Goal: Information Seeking & Learning: Learn about a topic

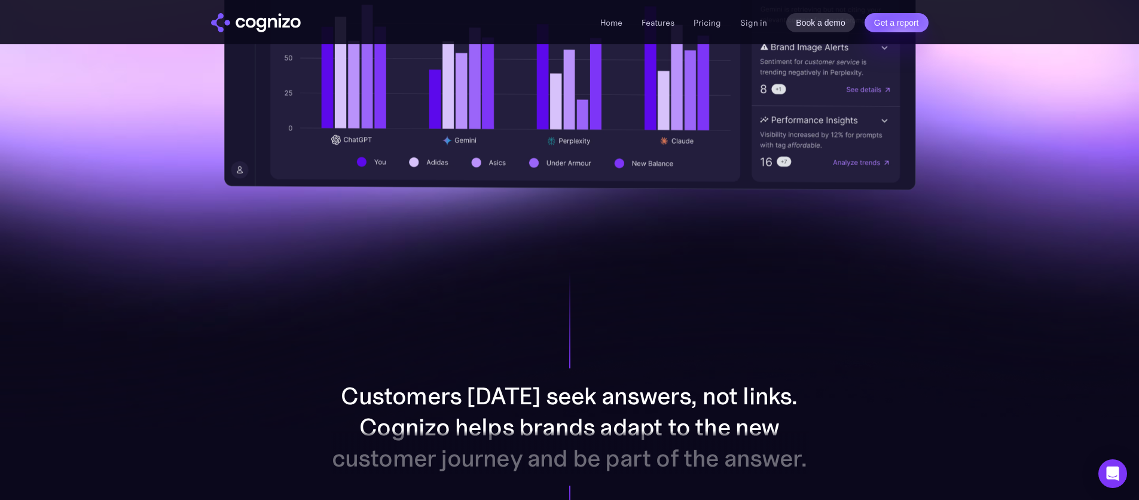
scroll to position [586, 0]
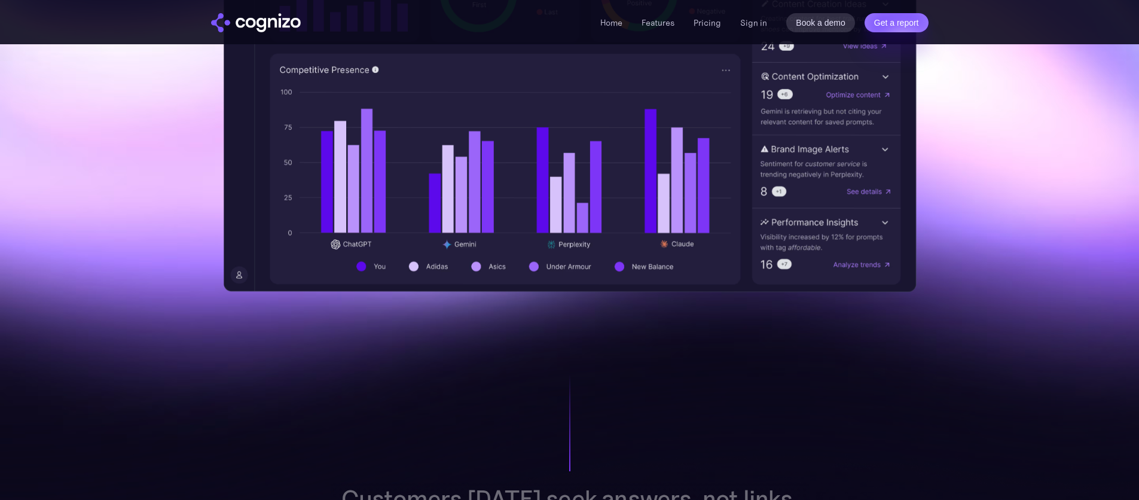
click at [272, 24] on img "home" at bounding box center [256, 22] width 90 height 19
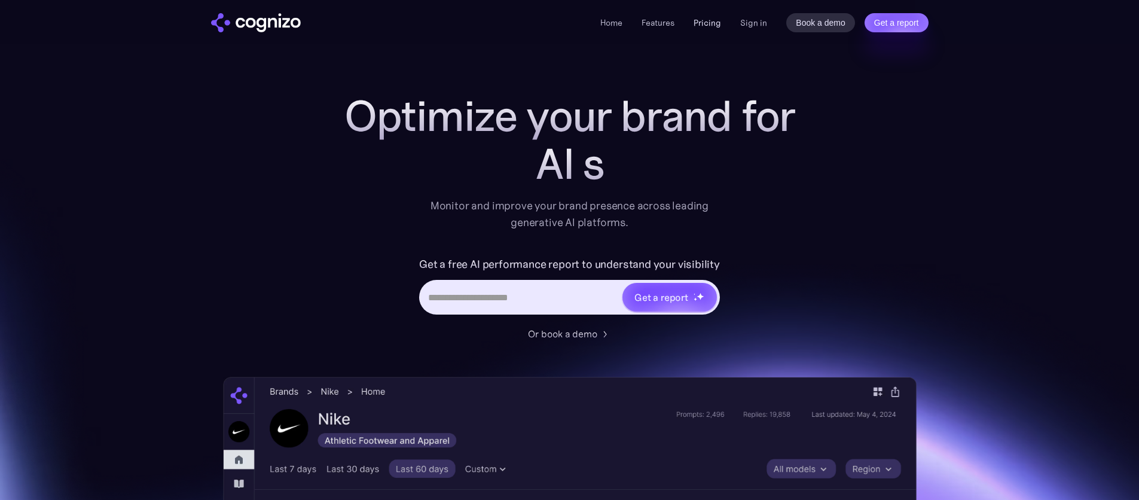
click at [699, 20] on link "Pricing" at bounding box center [708, 22] width 28 height 11
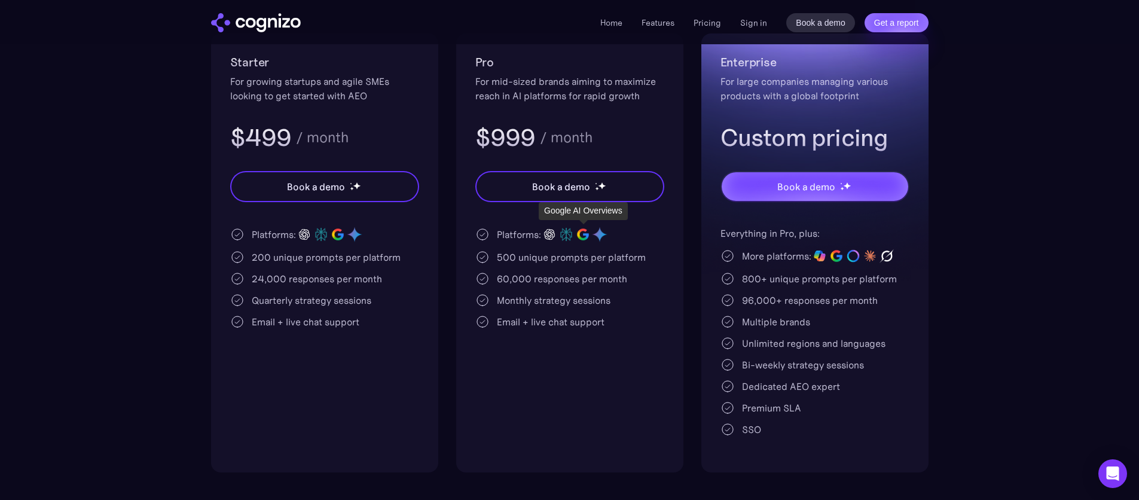
scroll to position [256, 0]
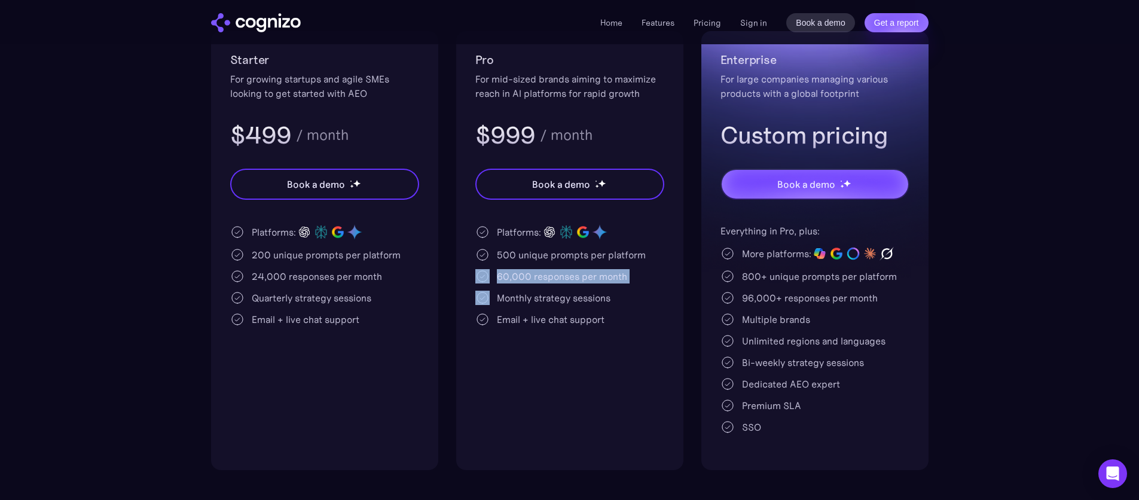
drag, startPoint x: 549, startPoint y: 298, endPoint x: 569, endPoint y: 319, distance: 28.8
click at [554, 304] on div "Platforms: 500 unique prompts per platform 60,000 responses per month Monthly s…" at bounding box center [569, 275] width 189 height 103
click at [569, 319] on div "Email + live chat support" at bounding box center [551, 319] width 108 height 14
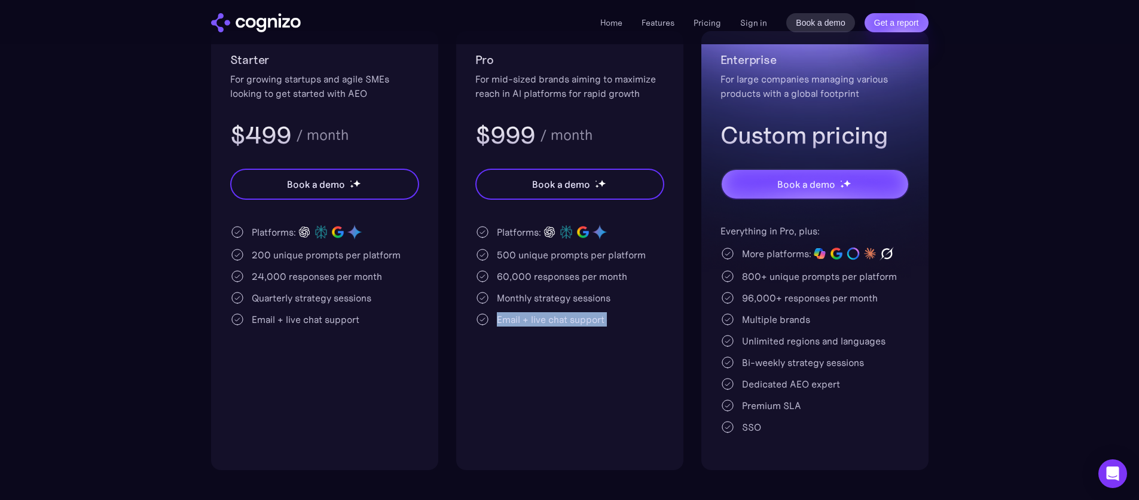
click at [569, 319] on div "Email + live chat support" at bounding box center [551, 319] width 108 height 14
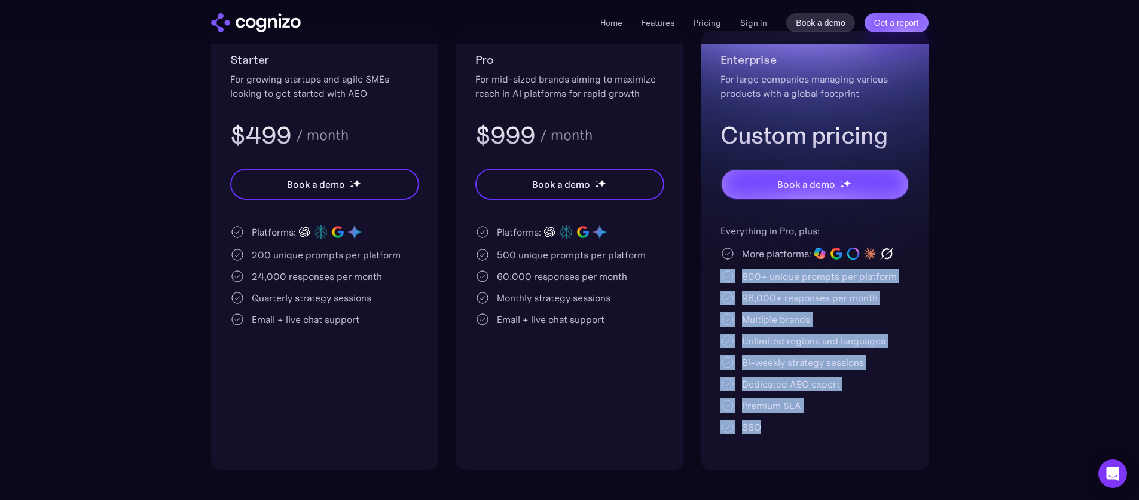
drag, startPoint x: 763, startPoint y: 437, endPoint x: 737, endPoint y: 266, distance: 172.9
click at [737, 266] on div "Enterprise For large companies managing various products with a global footprin…" at bounding box center [815, 250] width 227 height 439
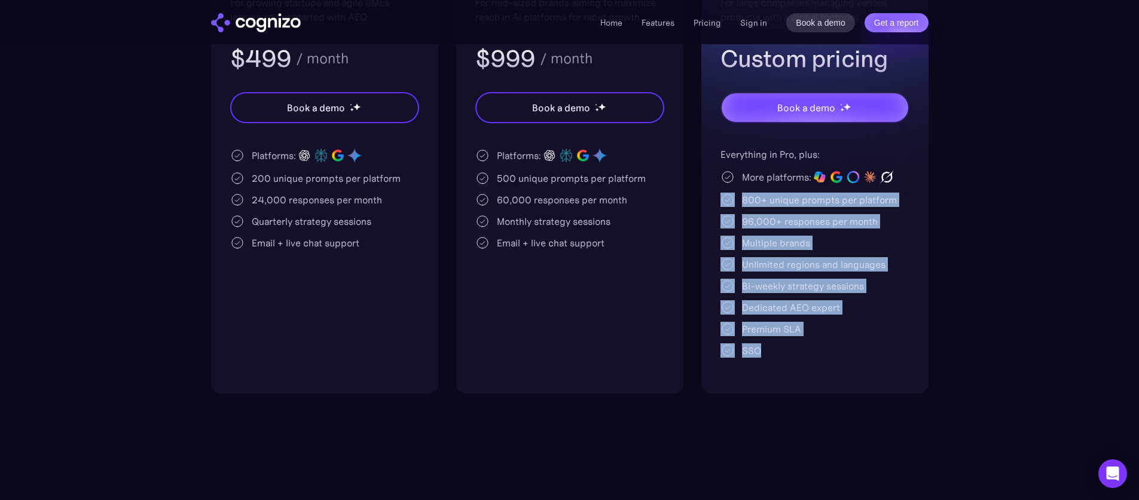
scroll to position [392, 0]
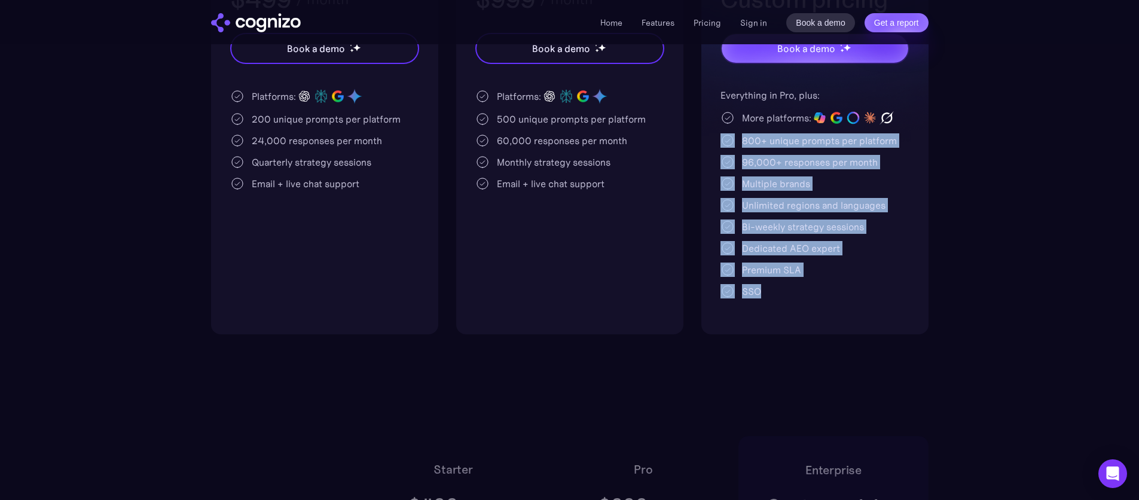
click at [860, 241] on div "Dedicated AEO expert" at bounding box center [815, 248] width 189 height 14
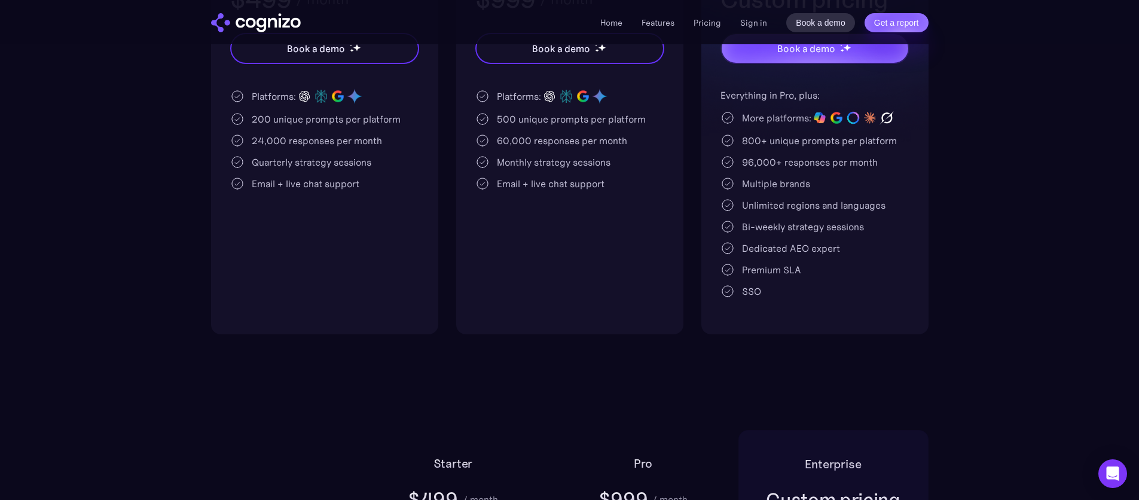
click at [897, 142] on div "800+ unique prompts per platform" at bounding box center [815, 140] width 189 height 14
click at [853, 199] on div "Unlimited regions and languages" at bounding box center [814, 205] width 144 height 14
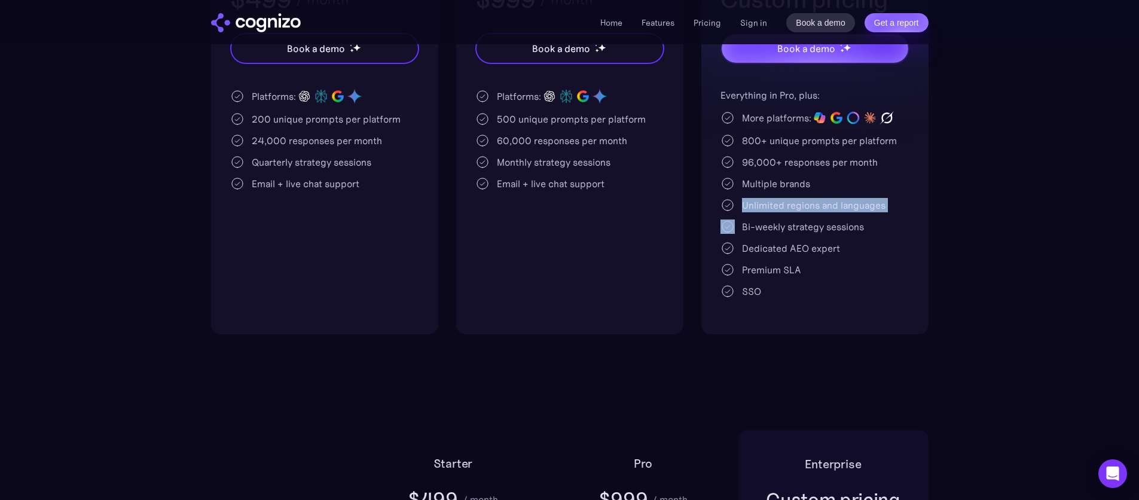
click at [853, 199] on div "Unlimited regions and languages" at bounding box center [814, 205] width 144 height 14
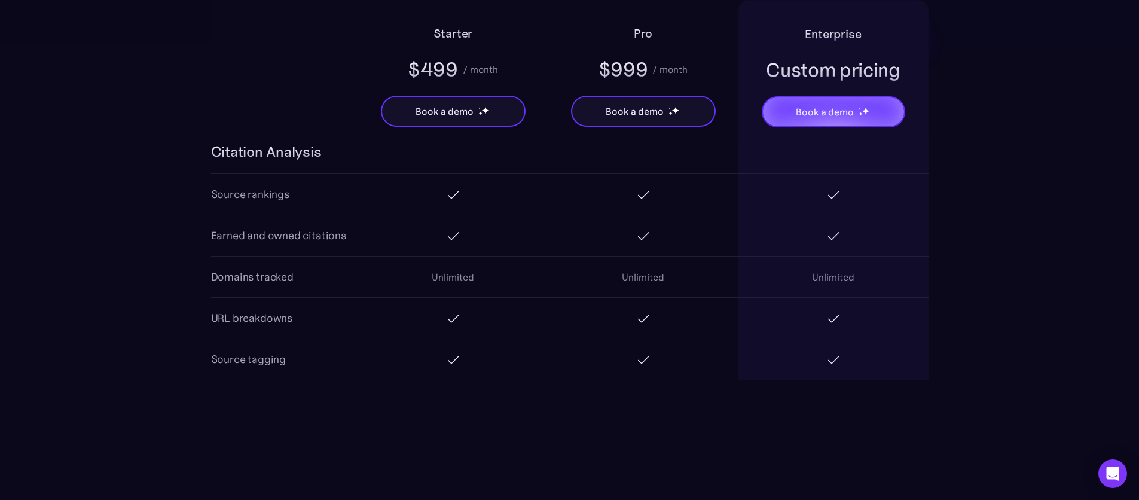
scroll to position [1480, 0]
